Goal: Task Accomplishment & Management: Use online tool/utility

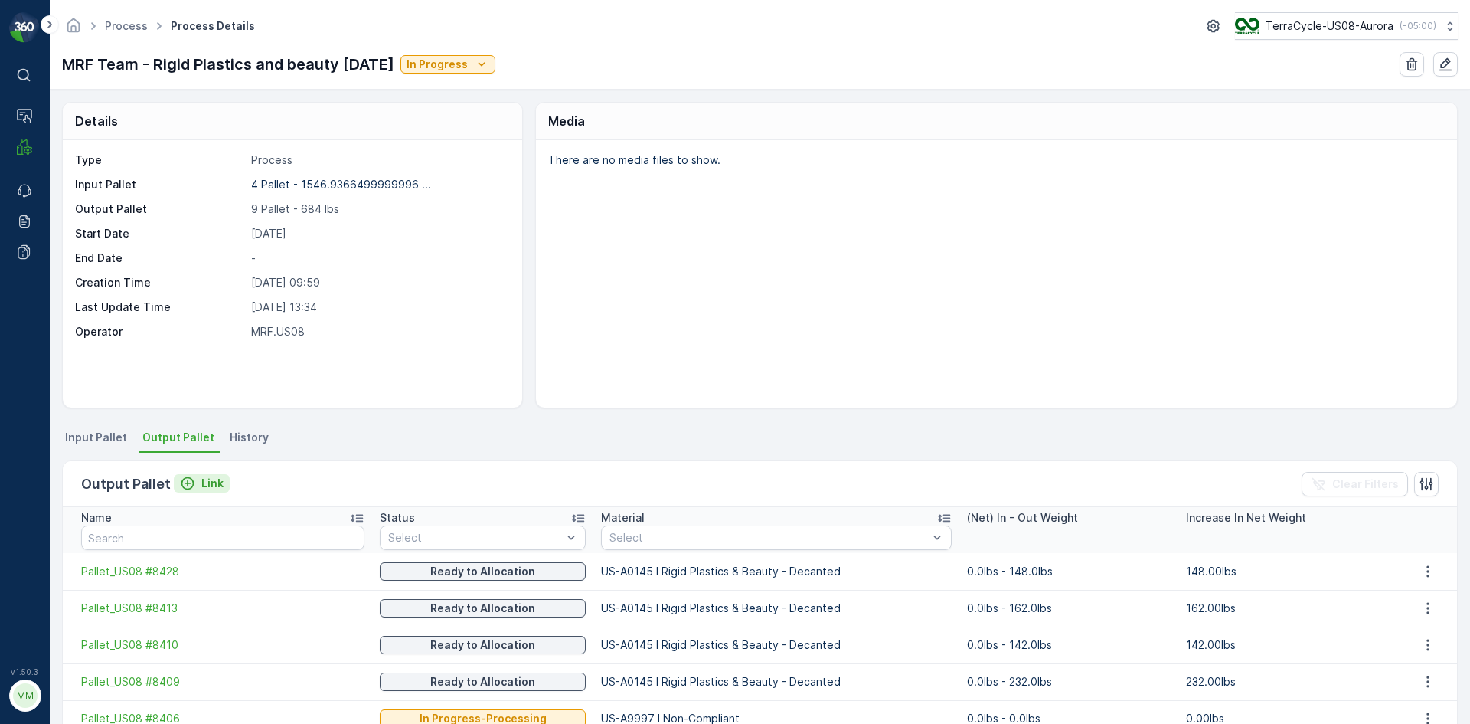
click at [193, 474] on button "Link" at bounding box center [202, 483] width 56 height 18
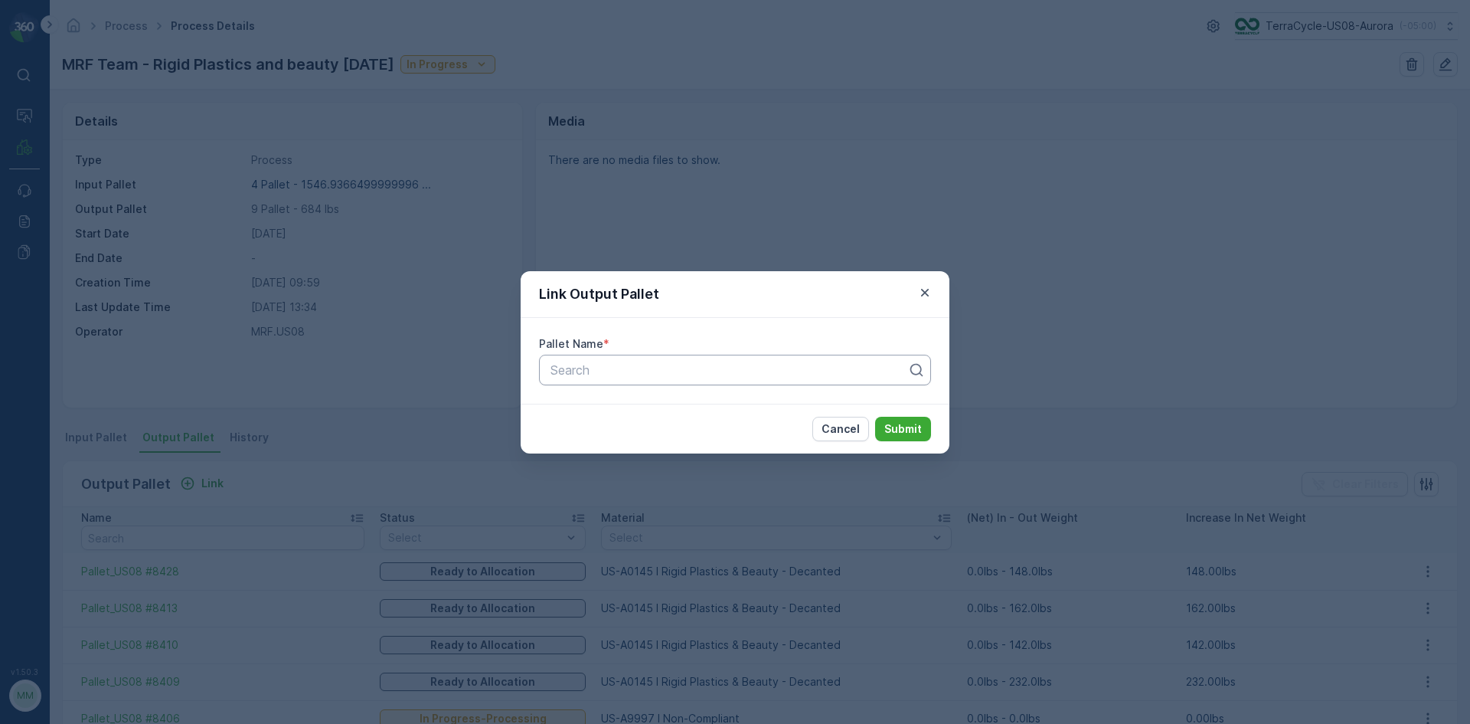
drag, startPoint x: 665, startPoint y: 394, endPoint x: 674, endPoint y: 376, distance: 19.9
click at [665, 393] on div "Pallet Name * Search" at bounding box center [735, 361] width 429 height 86
click at [674, 375] on div at bounding box center [729, 370] width 360 height 14
type input "8393"
click at [875, 417] on button "Submit" at bounding box center [903, 429] width 56 height 25
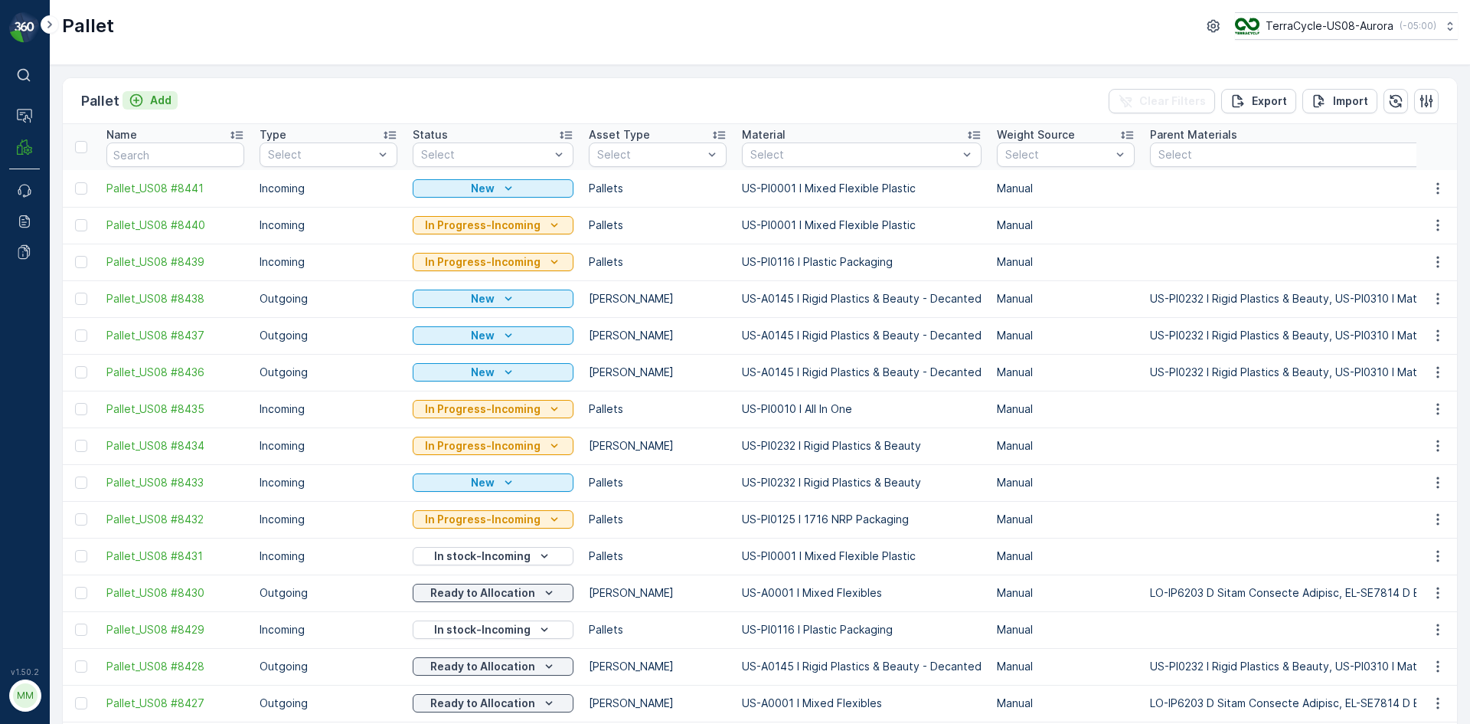
click at [139, 92] on button "Add" at bounding box center [150, 100] width 55 height 18
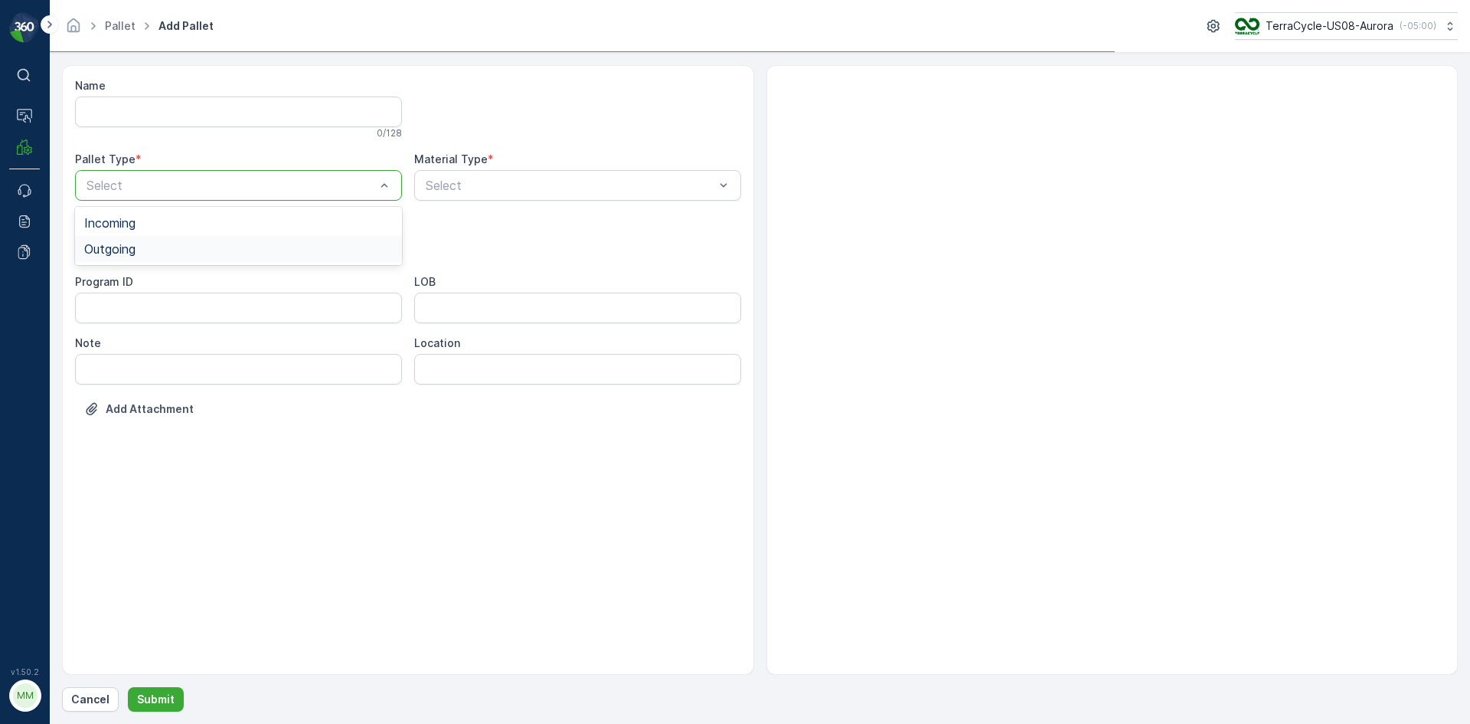
click at [195, 244] on div "Outgoing" at bounding box center [238, 249] width 309 height 14
click at [285, 276] on div "Gaylord" at bounding box center [238, 284] width 327 height 26
type input "000"
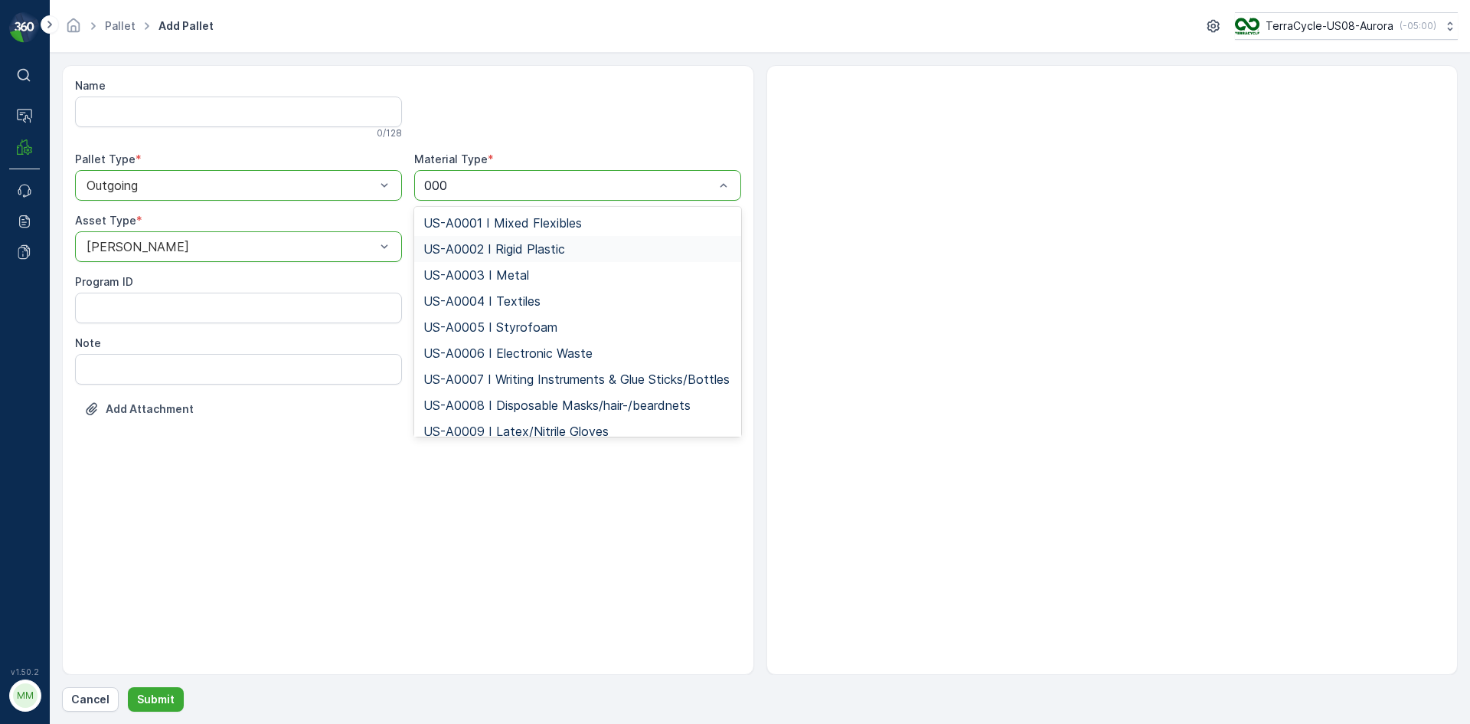
click at [505, 247] on span "US-A0002 I Rigid Plastic" at bounding box center [495, 249] width 142 height 14
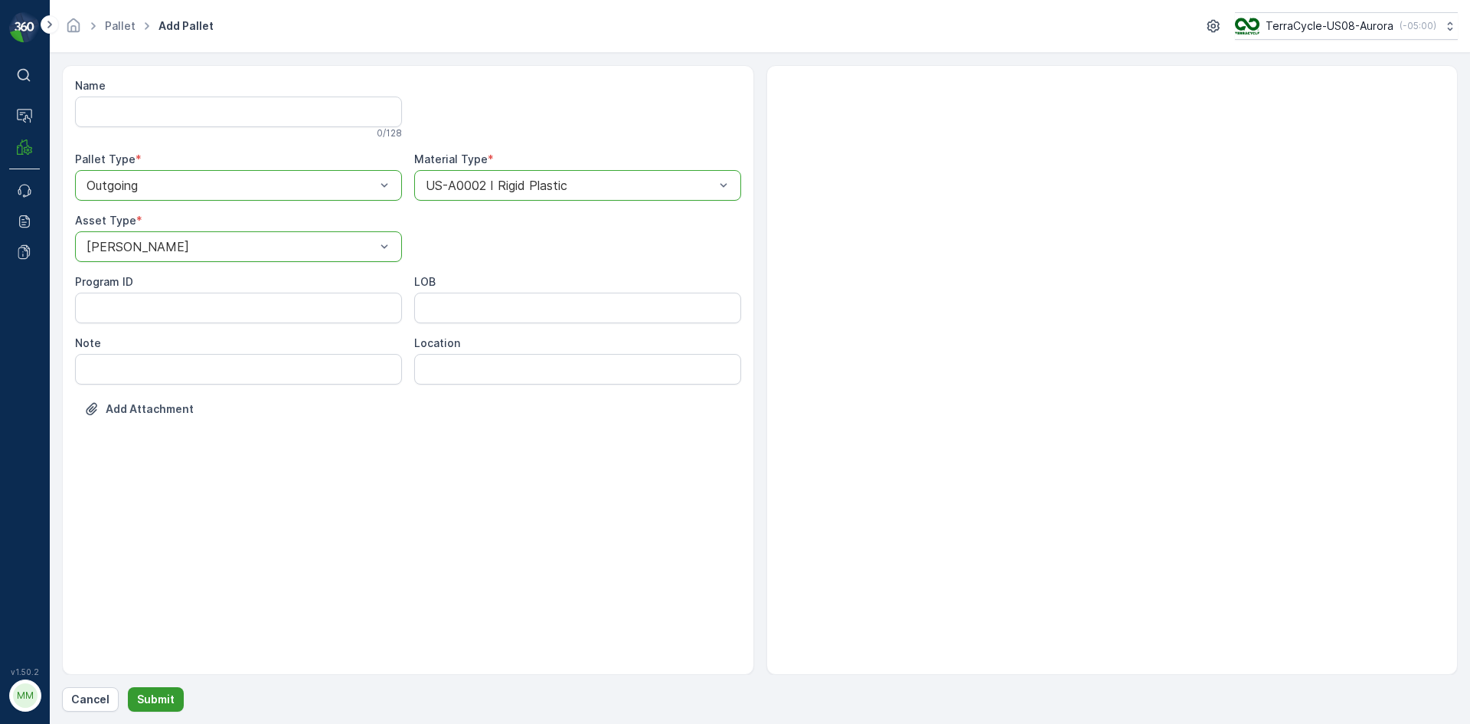
click at [155, 705] on p "Submit" at bounding box center [156, 699] width 38 height 15
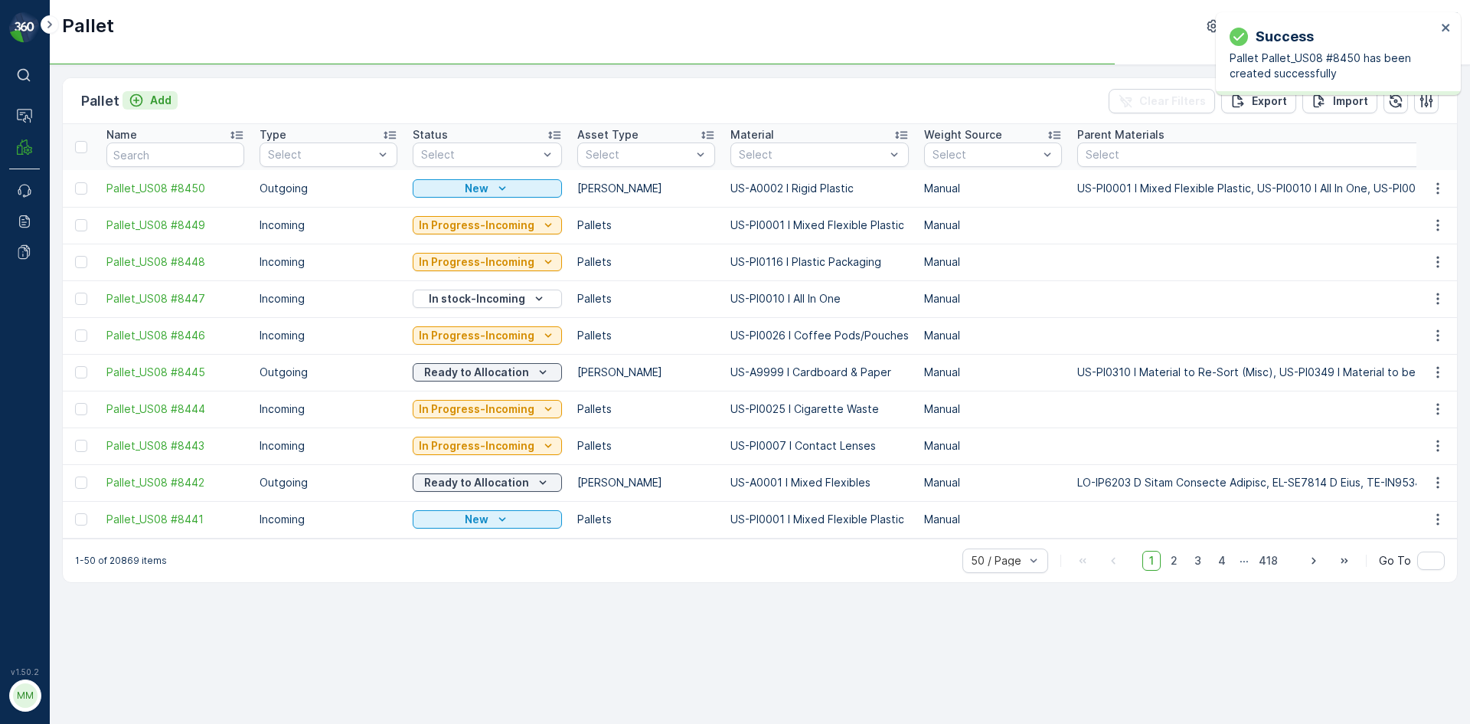
click at [162, 103] on p "Add" at bounding box center [160, 100] width 21 height 15
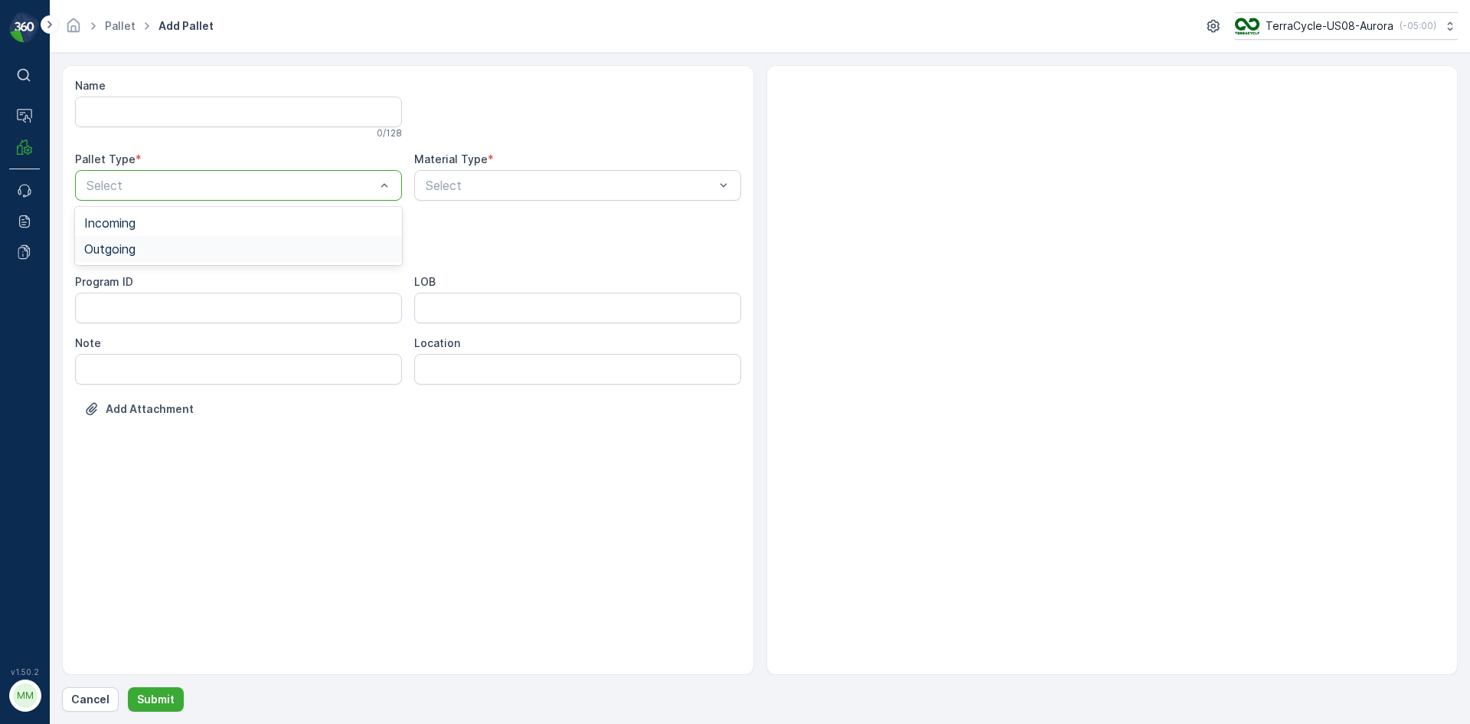
click at [165, 249] on div "Outgoing" at bounding box center [238, 249] width 309 height 14
click at [158, 290] on div "Gaylord" at bounding box center [238, 284] width 309 height 14
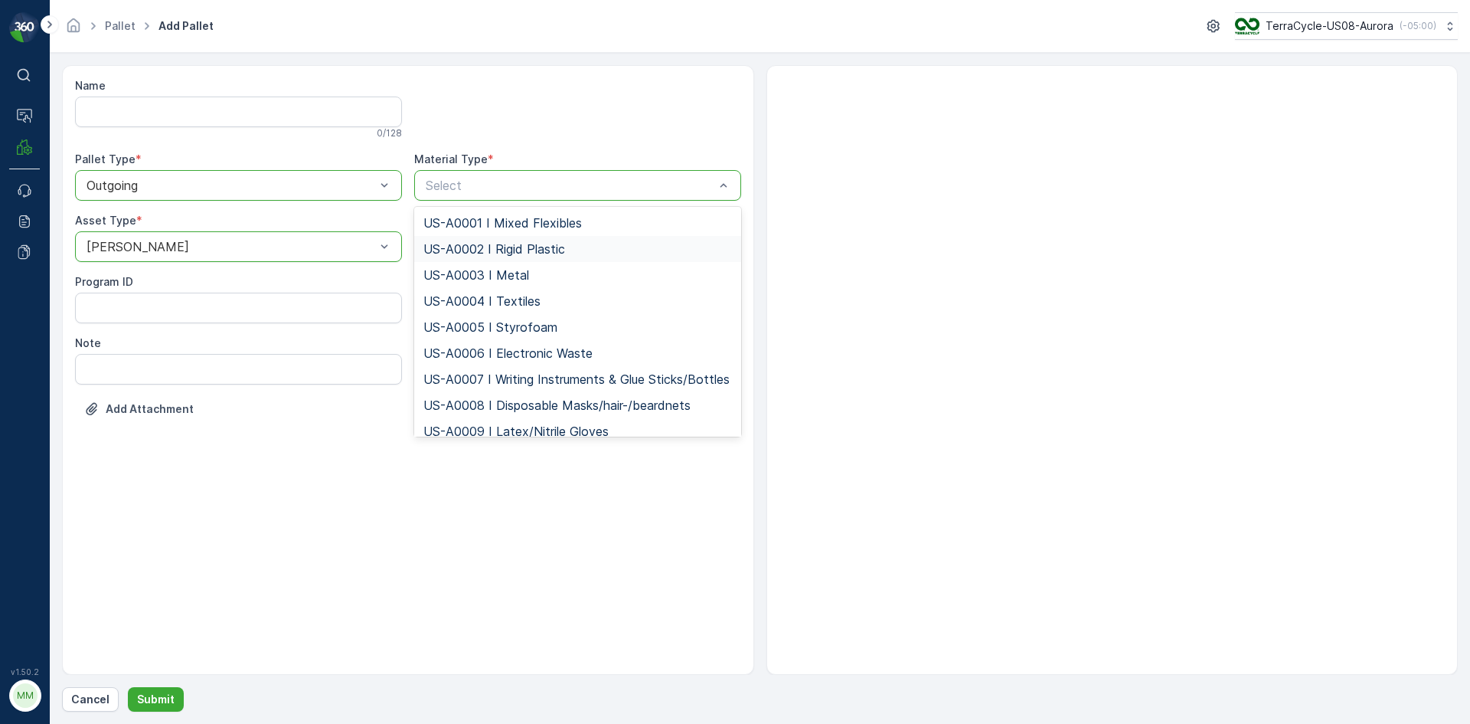
click at [497, 250] on span "US-A0002 I Rigid Plastic" at bounding box center [495, 249] width 142 height 14
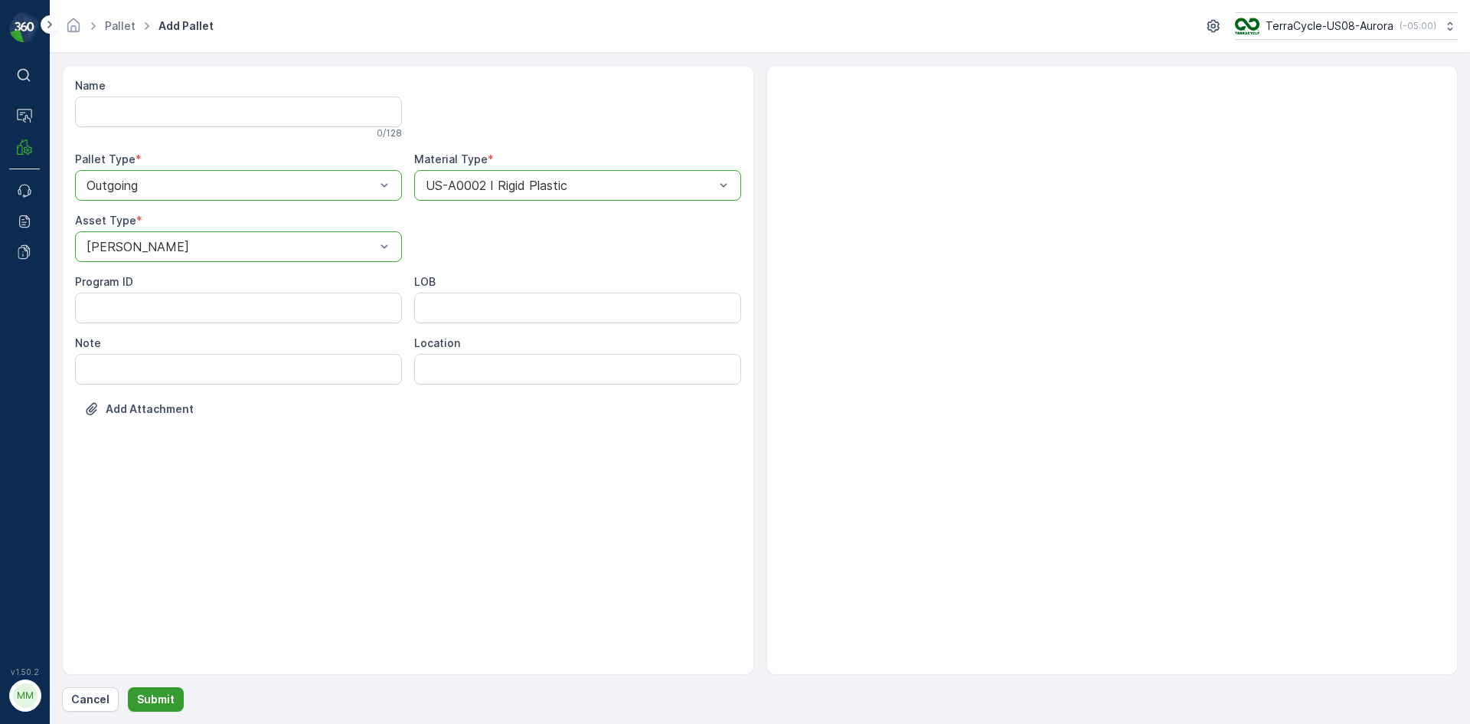
click at [160, 698] on p "Submit" at bounding box center [156, 699] width 38 height 15
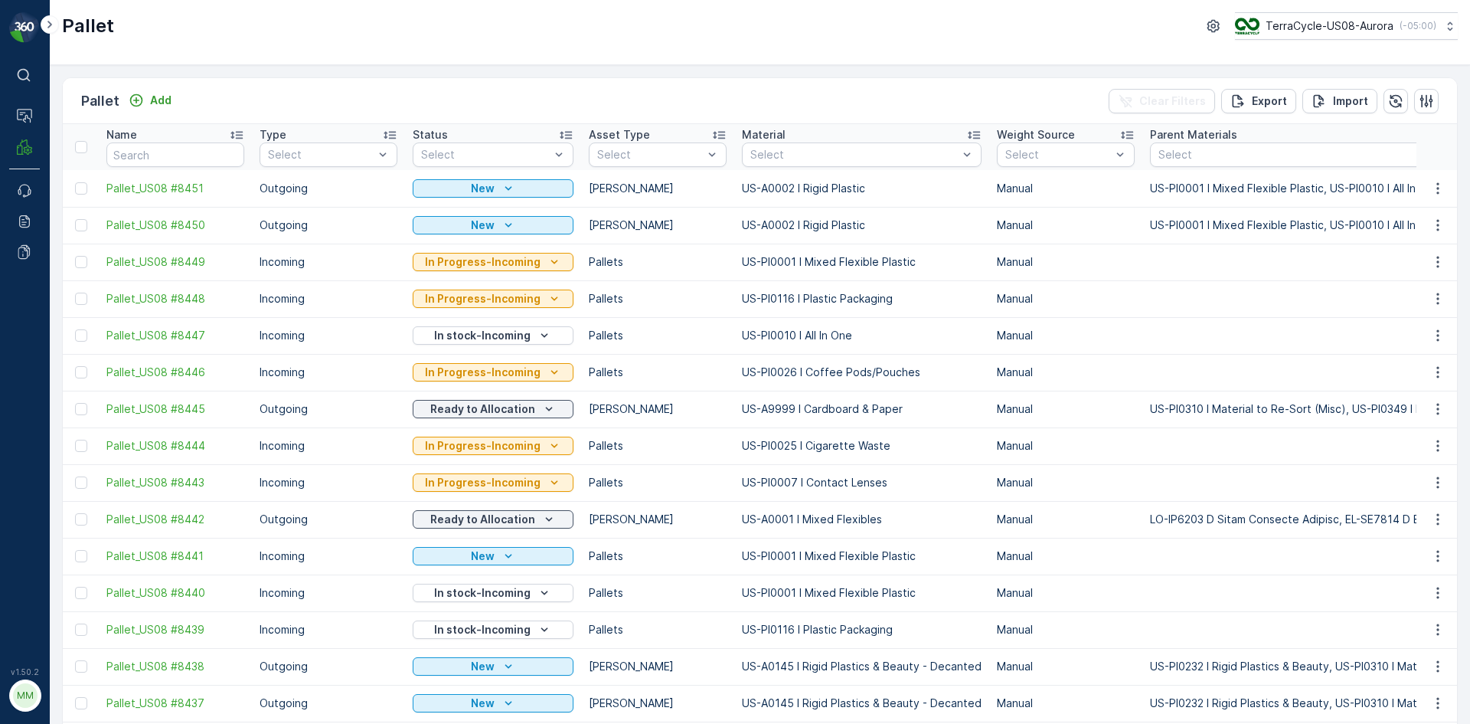
drag, startPoint x: 77, startPoint y: 182, endPoint x: 81, endPoint y: 211, distance: 29.4
click at [79, 182] on div at bounding box center [81, 188] width 12 height 12
click at [75, 182] on input "checkbox" at bounding box center [75, 182] width 0 height 0
click at [80, 218] on td at bounding box center [81, 225] width 36 height 37
click at [79, 222] on div at bounding box center [81, 225] width 12 height 12
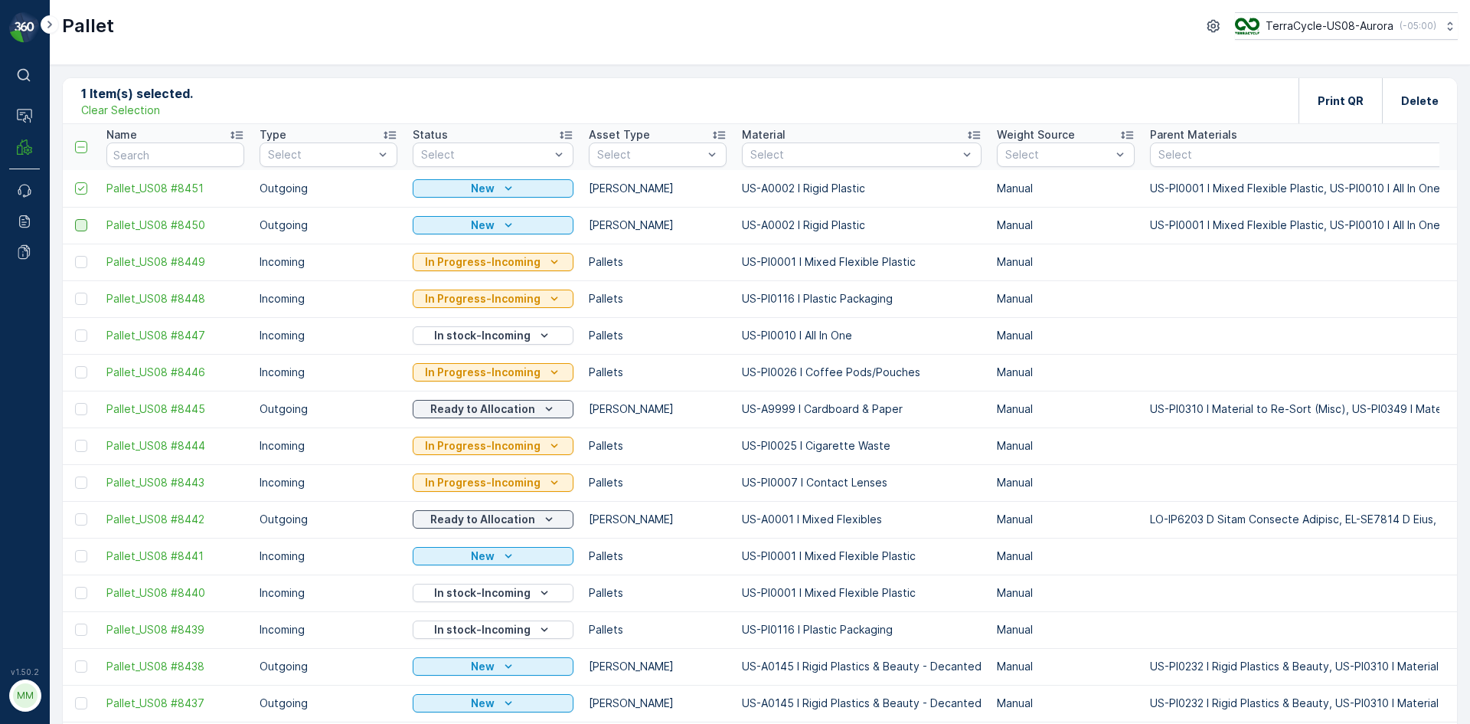
click at [75, 219] on input "checkbox" at bounding box center [75, 219] width 0 height 0
click at [1330, 90] on div "Print QR" at bounding box center [1341, 100] width 46 height 45
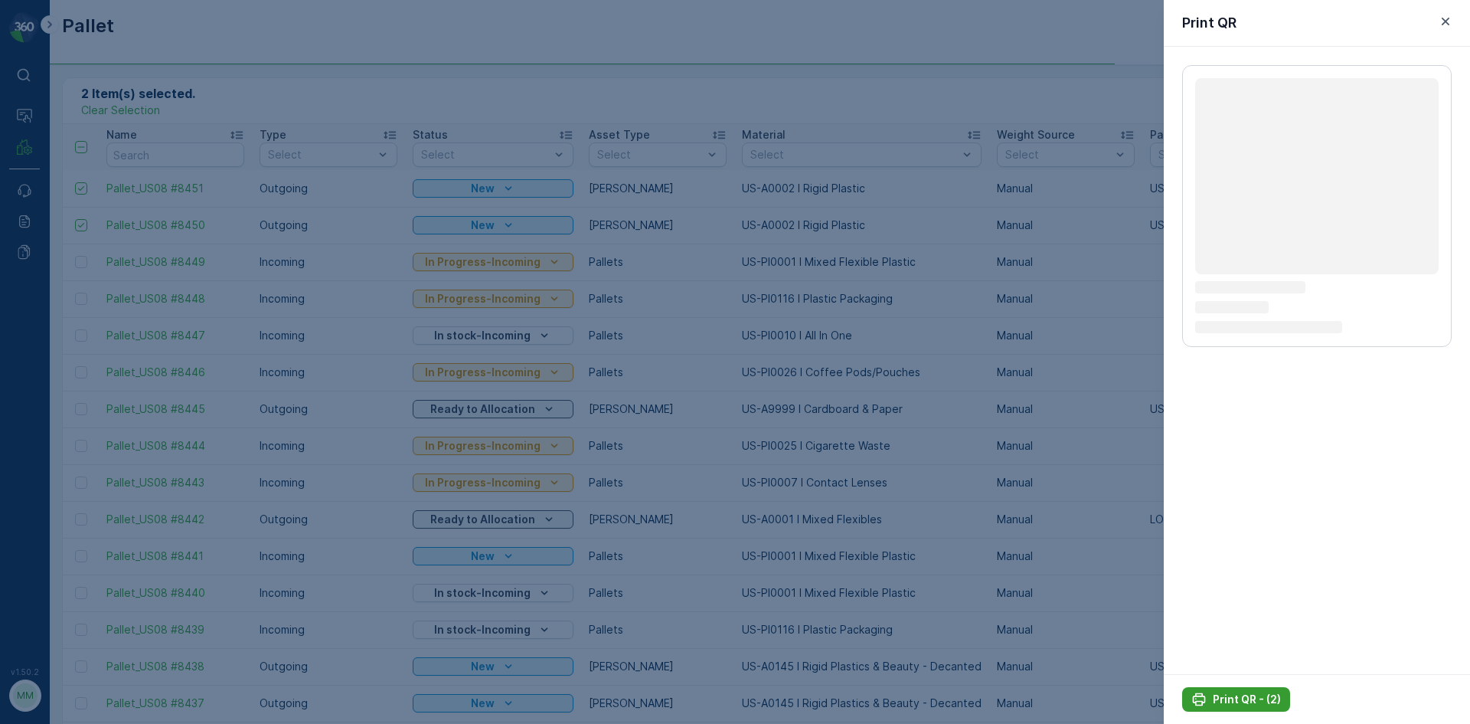
click at [1217, 693] on p "Print QR - (2)" at bounding box center [1247, 699] width 68 height 15
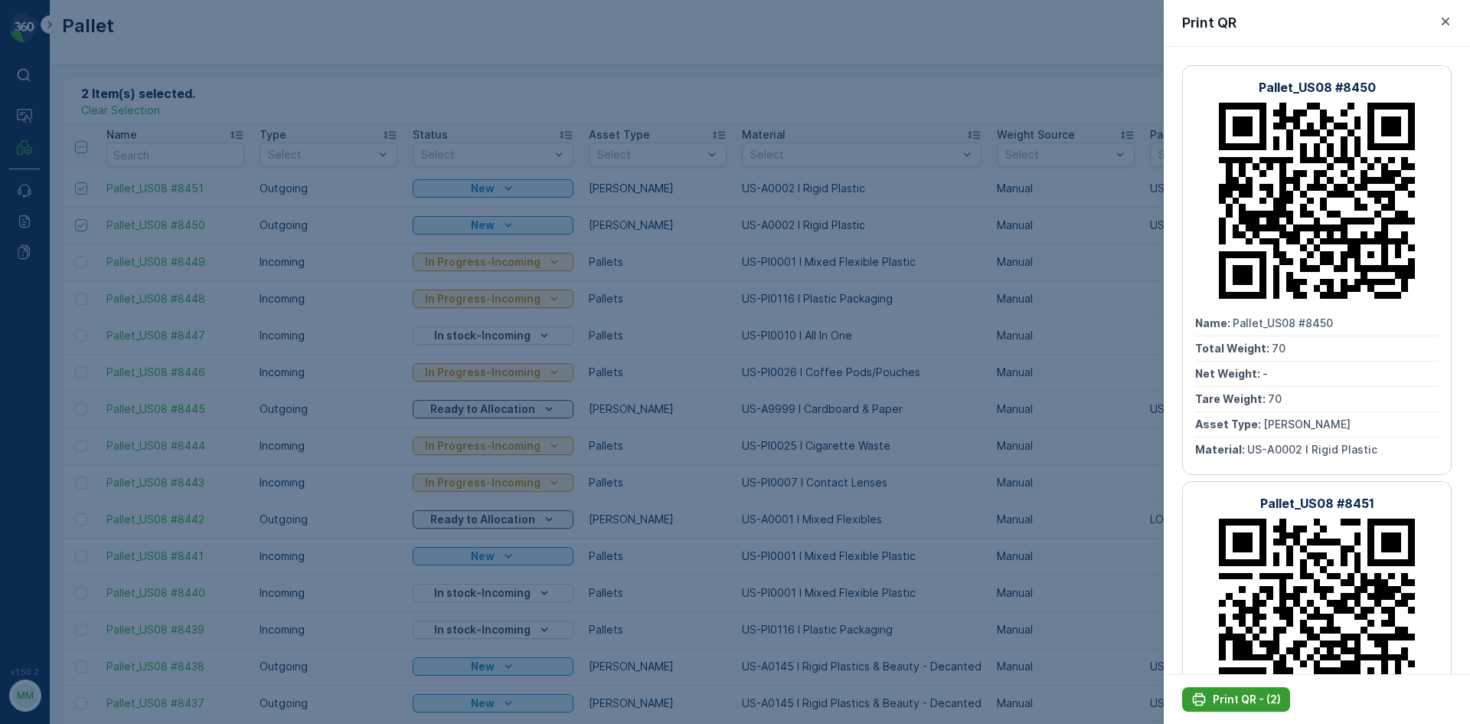
click at [1225, 695] on p "Print QR - (2)" at bounding box center [1247, 699] width 68 height 15
click at [1130, 616] on div at bounding box center [735, 362] width 1470 height 724
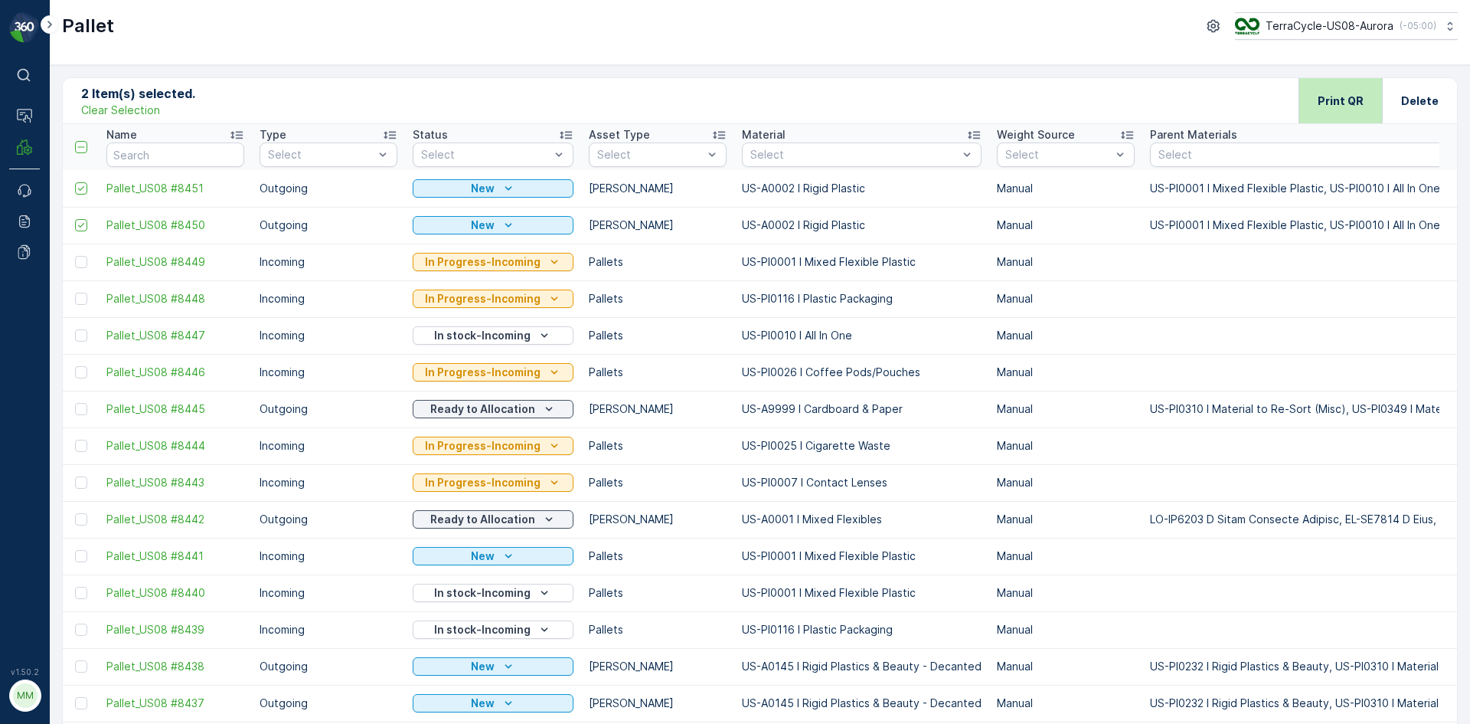
click at [1349, 110] on div "Print QR" at bounding box center [1341, 100] width 46 height 45
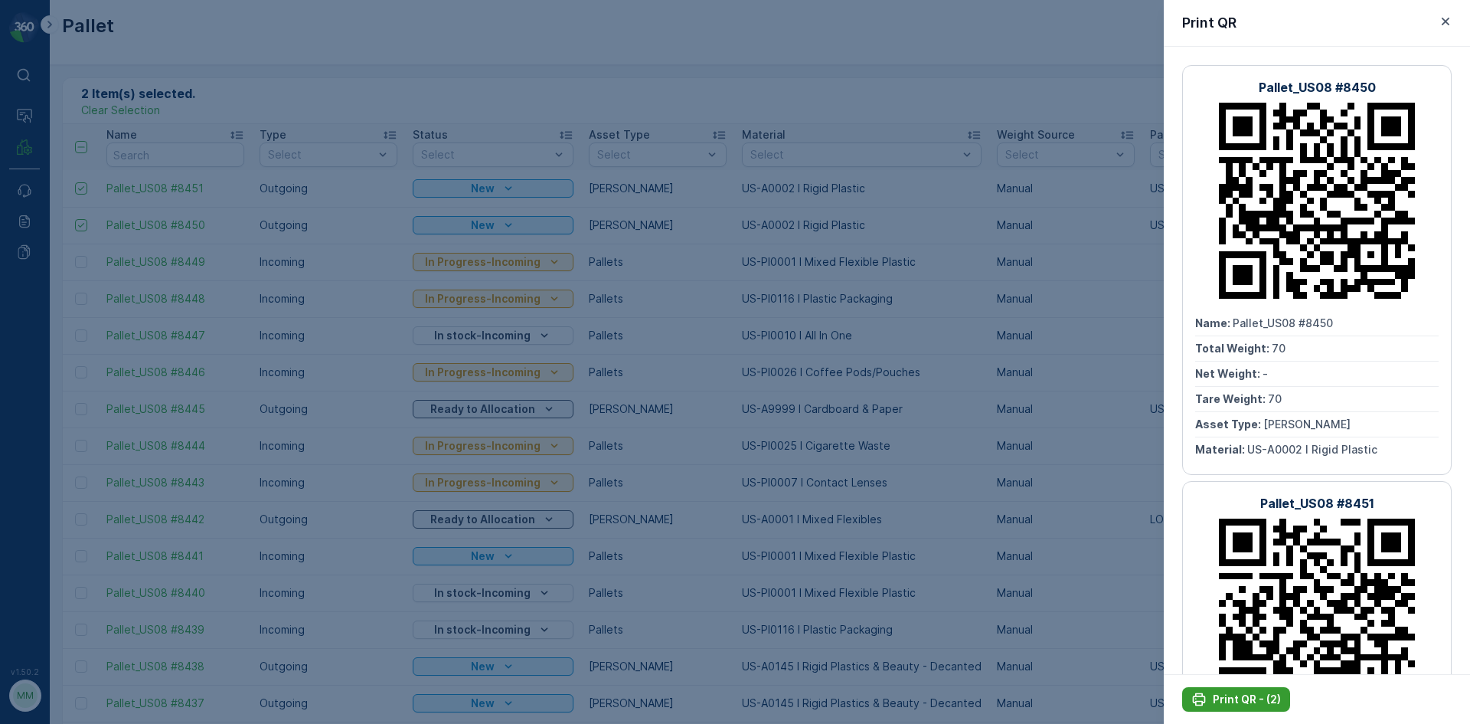
click at [1247, 698] on p "Print QR - (2)" at bounding box center [1247, 699] width 68 height 15
